Goal: Browse casually

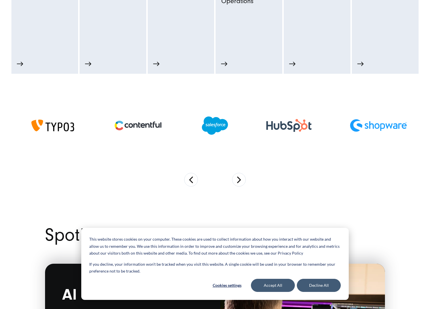
scroll to position [390, 0]
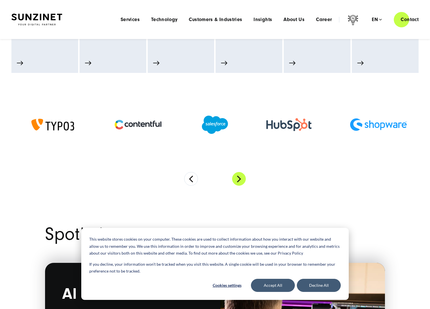
click at [238, 178] on button "Next" at bounding box center [239, 179] width 14 height 14
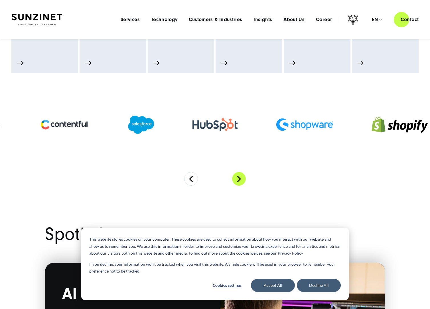
click at [238, 178] on button "Next" at bounding box center [239, 179] width 14 height 14
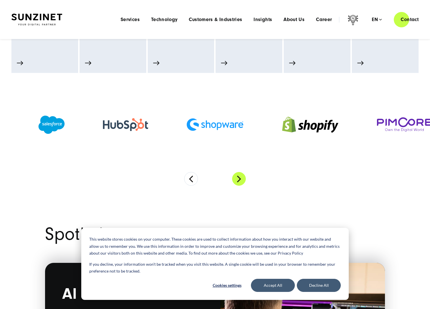
click at [238, 178] on button "Next" at bounding box center [239, 179] width 14 height 14
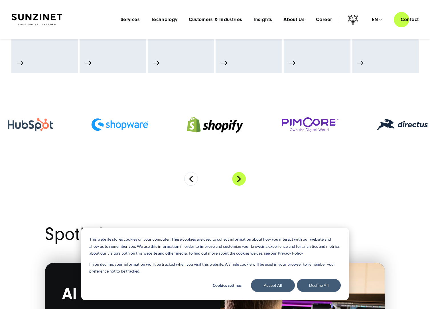
click at [238, 178] on button "Next" at bounding box center [239, 179] width 14 height 14
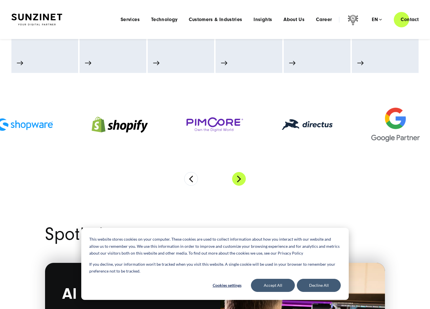
click at [238, 178] on button "Next" at bounding box center [239, 179] width 14 height 14
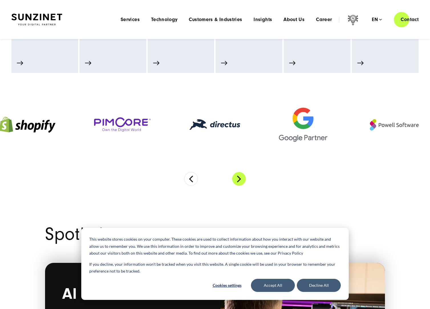
click at [238, 178] on button "Next" at bounding box center [239, 179] width 14 height 14
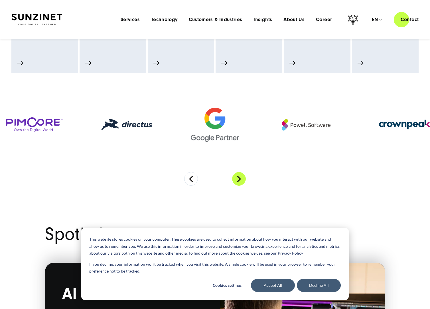
click at [238, 178] on button "Next" at bounding box center [239, 179] width 14 height 14
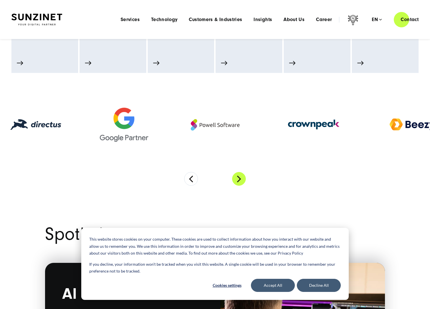
click at [238, 178] on button "Next" at bounding box center [239, 179] width 14 height 14
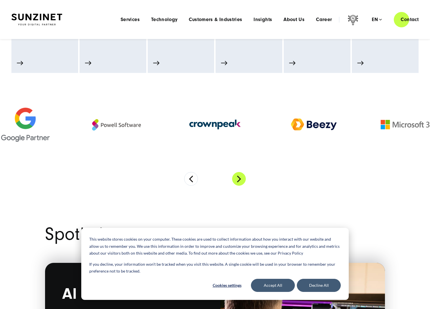
click at [238, 178] on button "Next" at bounding box center [239, 179] width 14 height 14
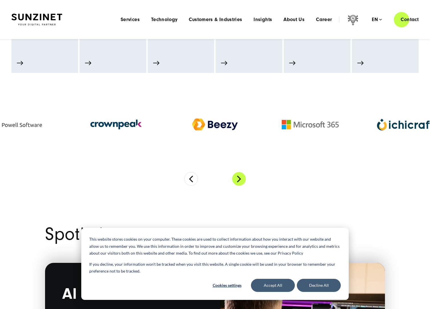
click at [238, 178] on button "Next" at bounding box center [239, 179] width 14 height 14
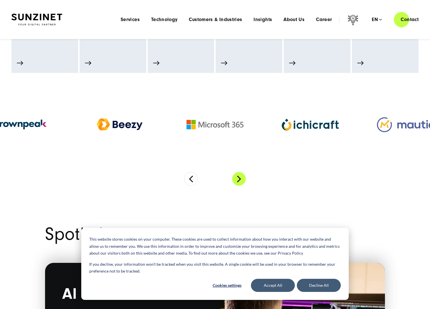
click at [238, 178] on button "Next" at bounding box center [239, 179] width 14 height 14
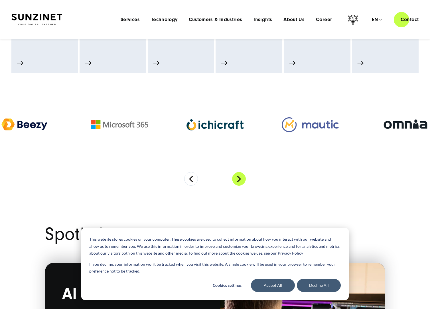
click at [238, 178] on button "Next" at bounding box center [239, 179] width 14 height 14
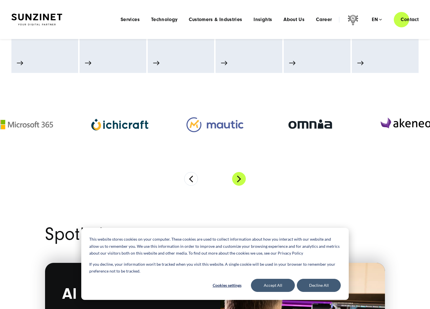
click at [238, 178] on button "Next" at bounding box center [239, 179] width 14 height 14
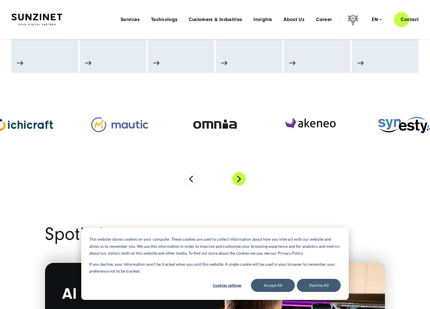
click at [238, 178] on button "Next" at bounding box center [239, 179] width 14 height 14
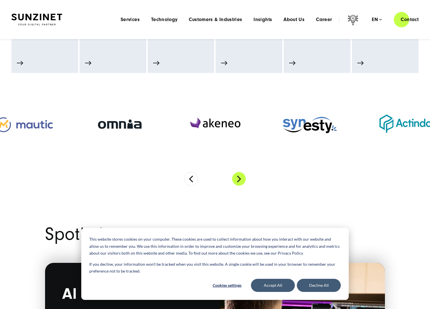
click at [238, 178] on button "Next" at bounding box center [239, 179] width 14 height 14
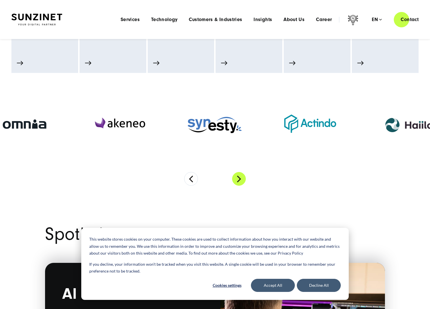
click at [238, 178] on button "Next" at bounding box center [239, 179] width 14 height 14
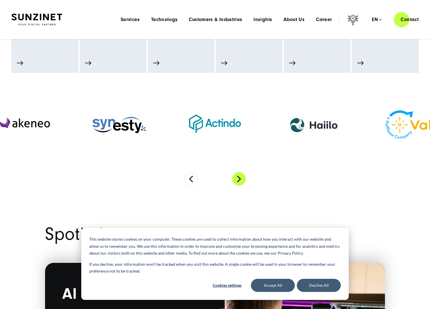
click at [238, 178] on button "Next" at bounding box center [239, 179] width 14 height 14
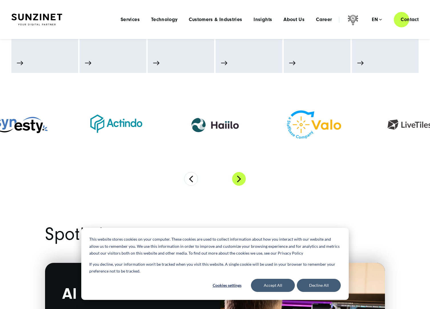
click at [238, 178] on button "Next" at bounding box center [239, 179] width 14 height 14
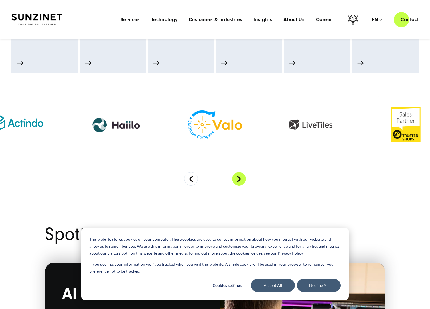
click at [238, 178] on button "Next" at bounding box center [239, 179] width 14 height 14
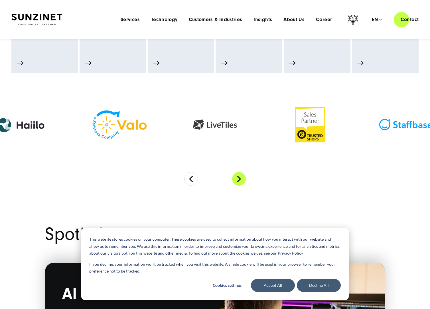
click at [238, 178] on button "Next" at bounding box center [239, 179] width 14 height 14
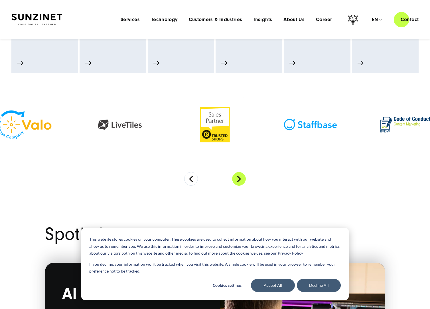
click at [238, 178] on button "Next" at bounding box center [239, 179] width 14 height 14
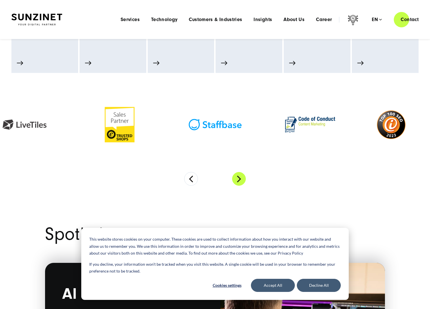
click at [238, 178] on button "Next" at bounding box center [239, 179] width 14 height 14
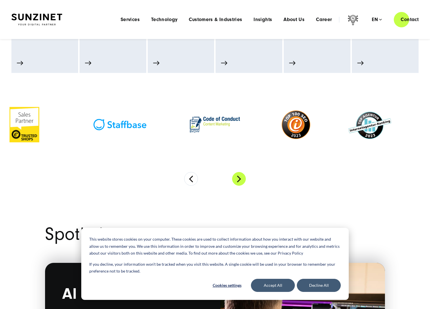
click at [238, 178] on button "Next" at bounding box center [239, 179] width 14 height 14
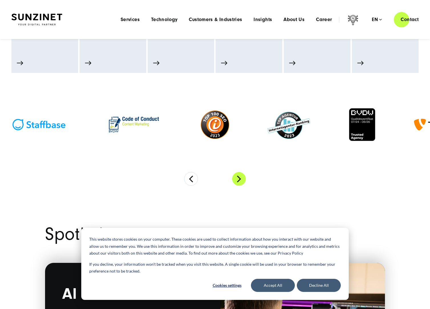
click at [238, 178] on button "Next" at bounding box center [239, 179] width 14 height 14
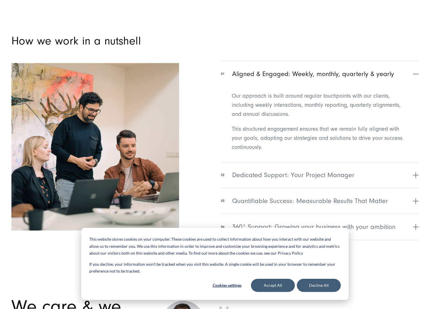
scroll to position [2285, 0]
